Goal: Find contact information: Find contact information

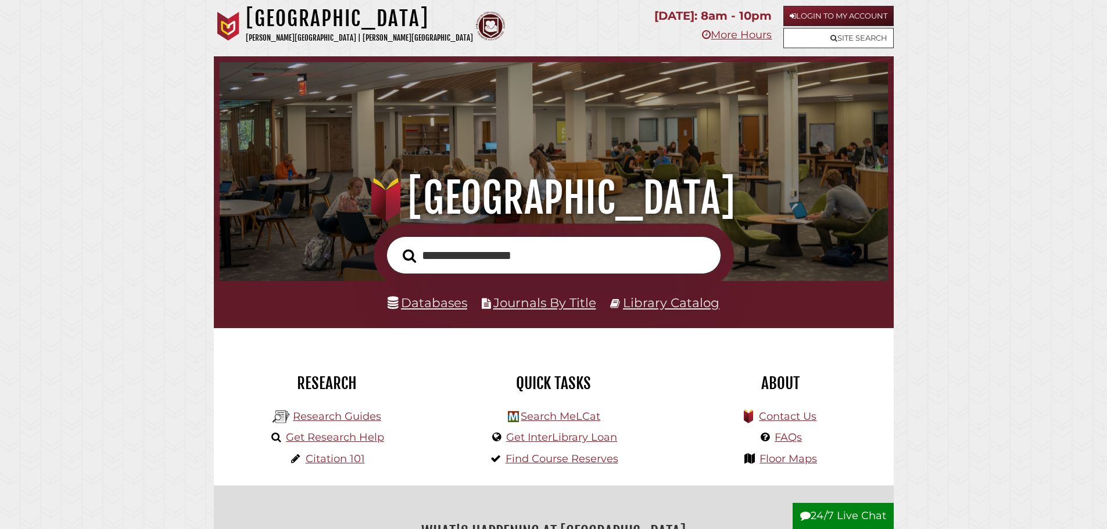
scroll to position [221, 662]
type input "**********"
click at [397, 246] on button "Search" at bounding box center [409, 256] width 25 height 21
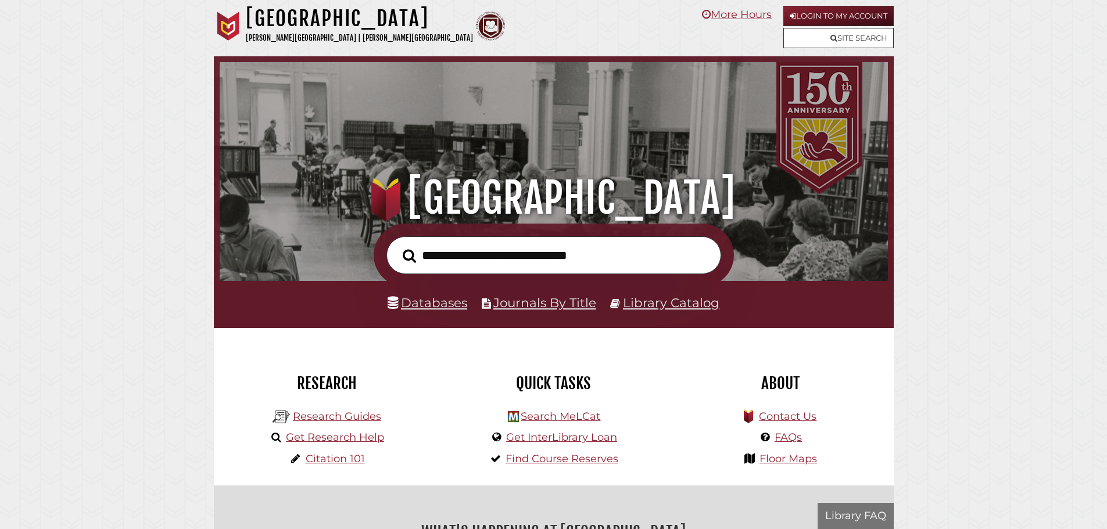
scroll to position [221, 662]
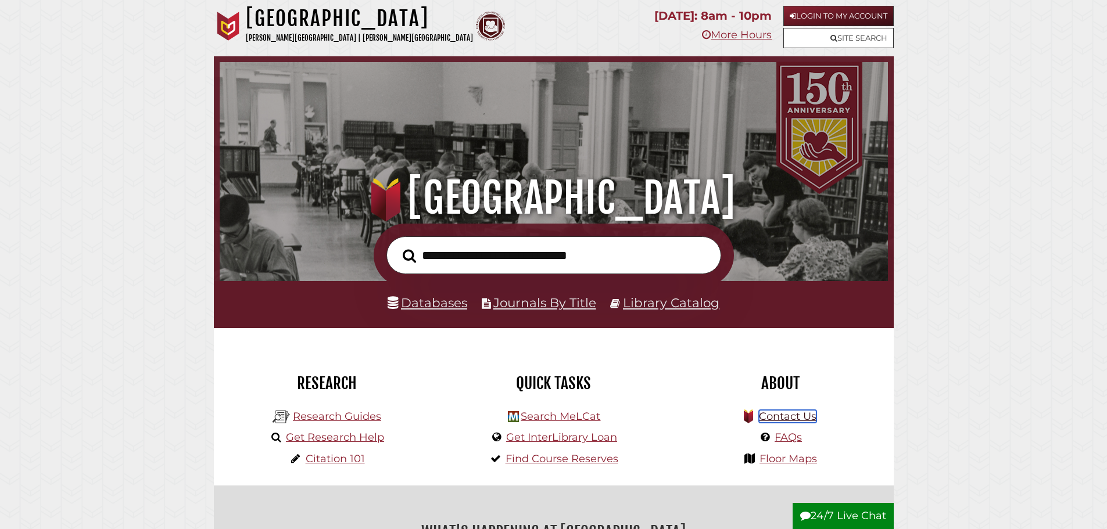
click at [802, 415] on link "Contact Us" at bounding box center [788, 416] width 58 height 13
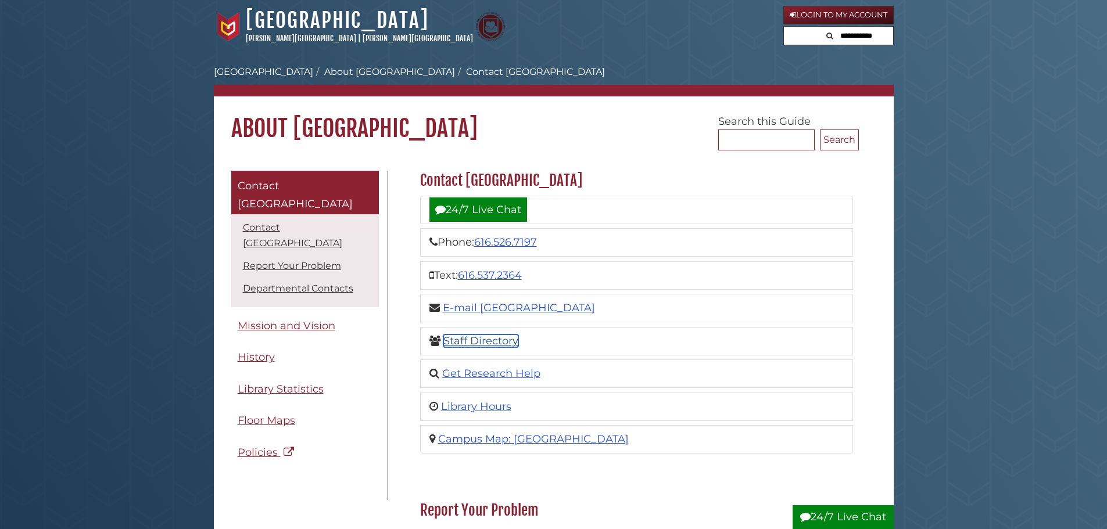
click at [482, 337] on link "Staff Directory" at bounding box center [480, 341] width 75 height 13
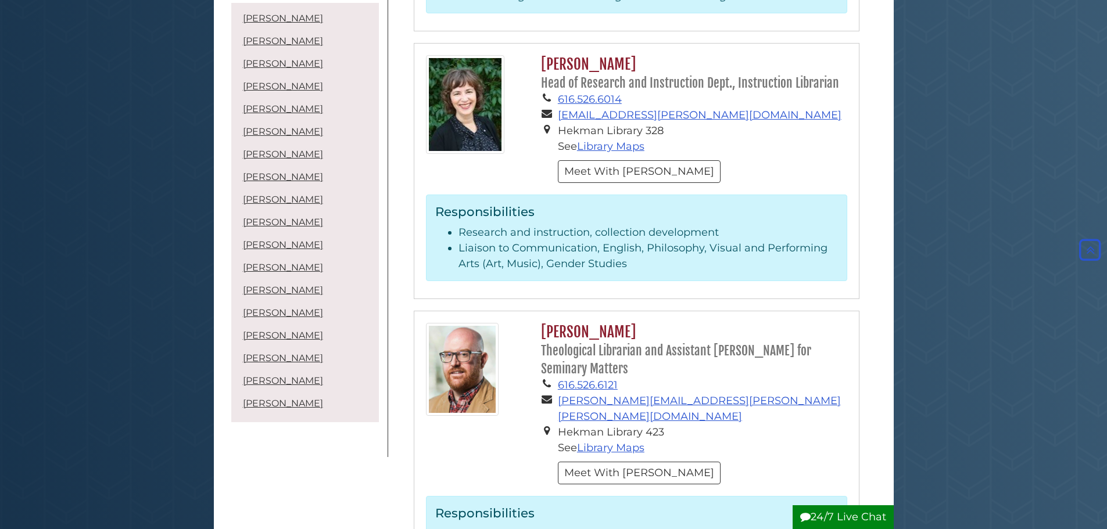
scroll to position [2440, 0]
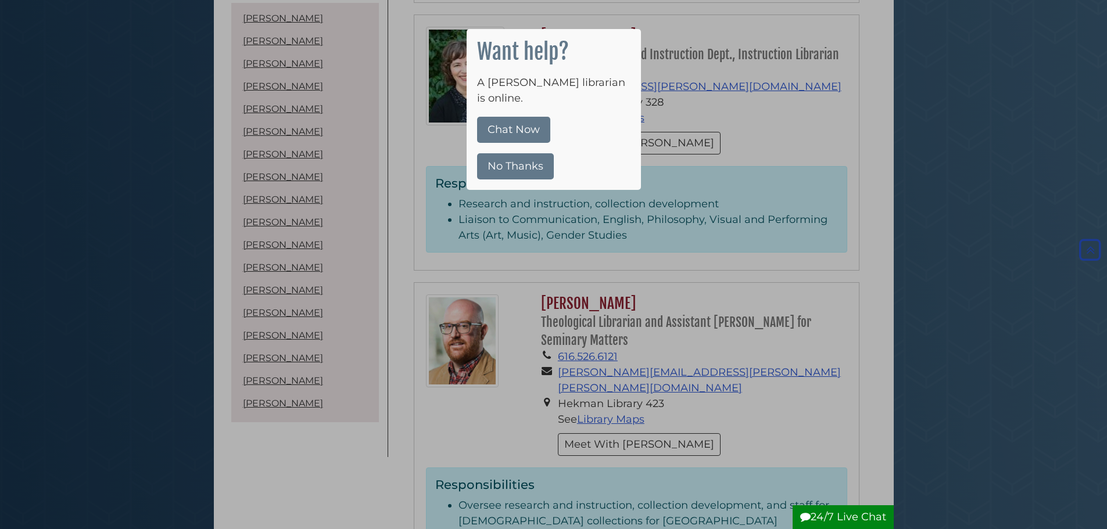
click at [519, 153] on button "No Thanks" at bounding box center [515, 166] width 77 height 26
